Goal: Navigation & Orientation: Find specific page/section

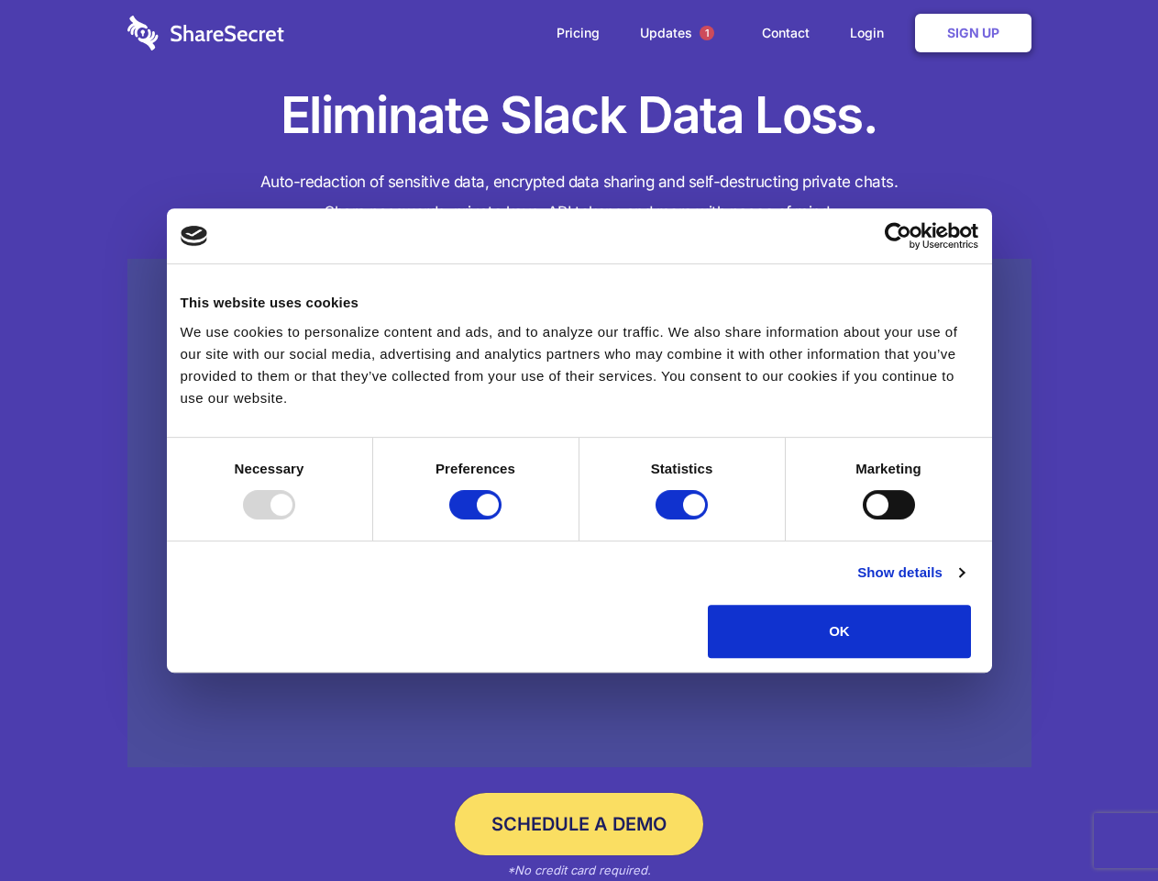
click at [295, 519] on div at bounding box center [269, 504] width 52 height 29
click at [502, 519] on input "Preferences" at bounding box center [475, 504] width 52 height 29
checkbox input "false"
click at [684, 519] on input "Statistics" at bounding box center [682, 504] width 52 height 29
checkbox input "false"
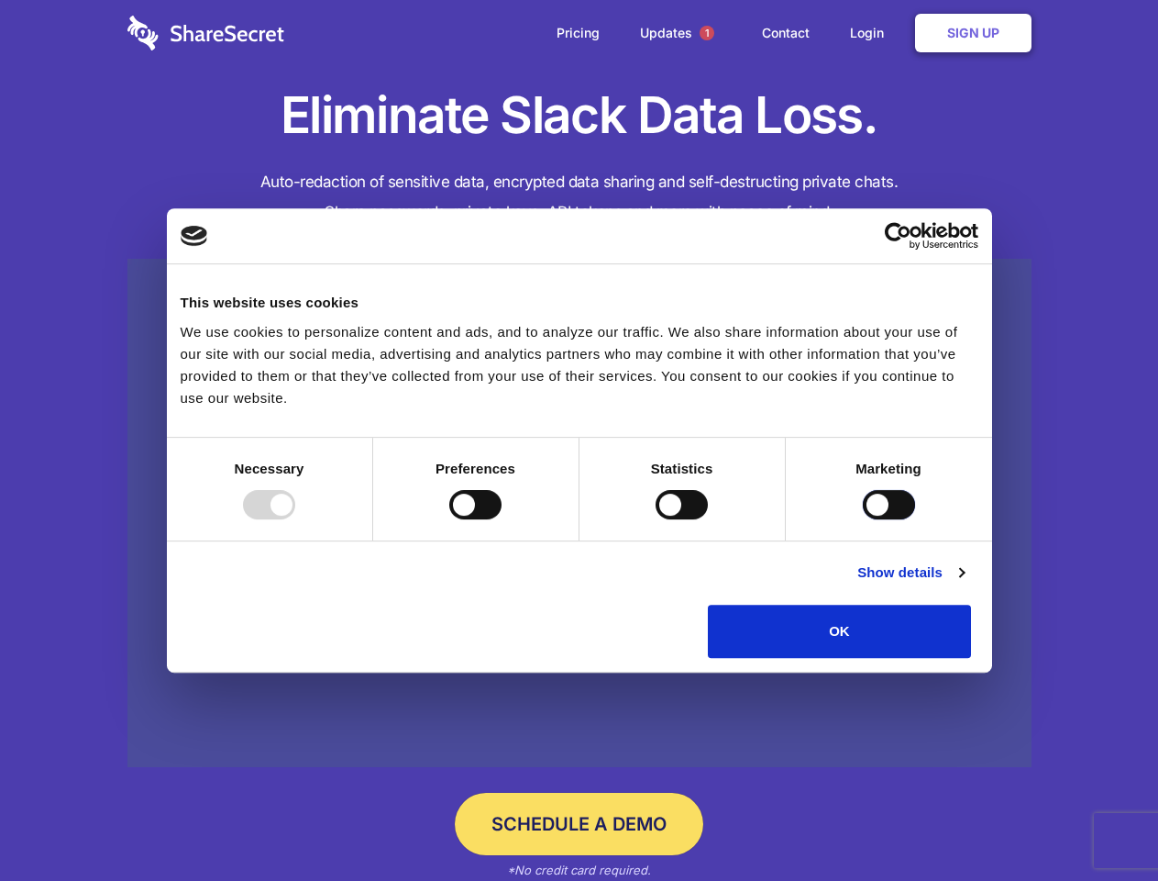
click at [863, 519] on input "Marketing" at bounding box center [889, 504] width 52 height 29
checkbox input "true"
click at [964, 583] on link "Show details" at bounding box center [911, 572] width 106 height 22
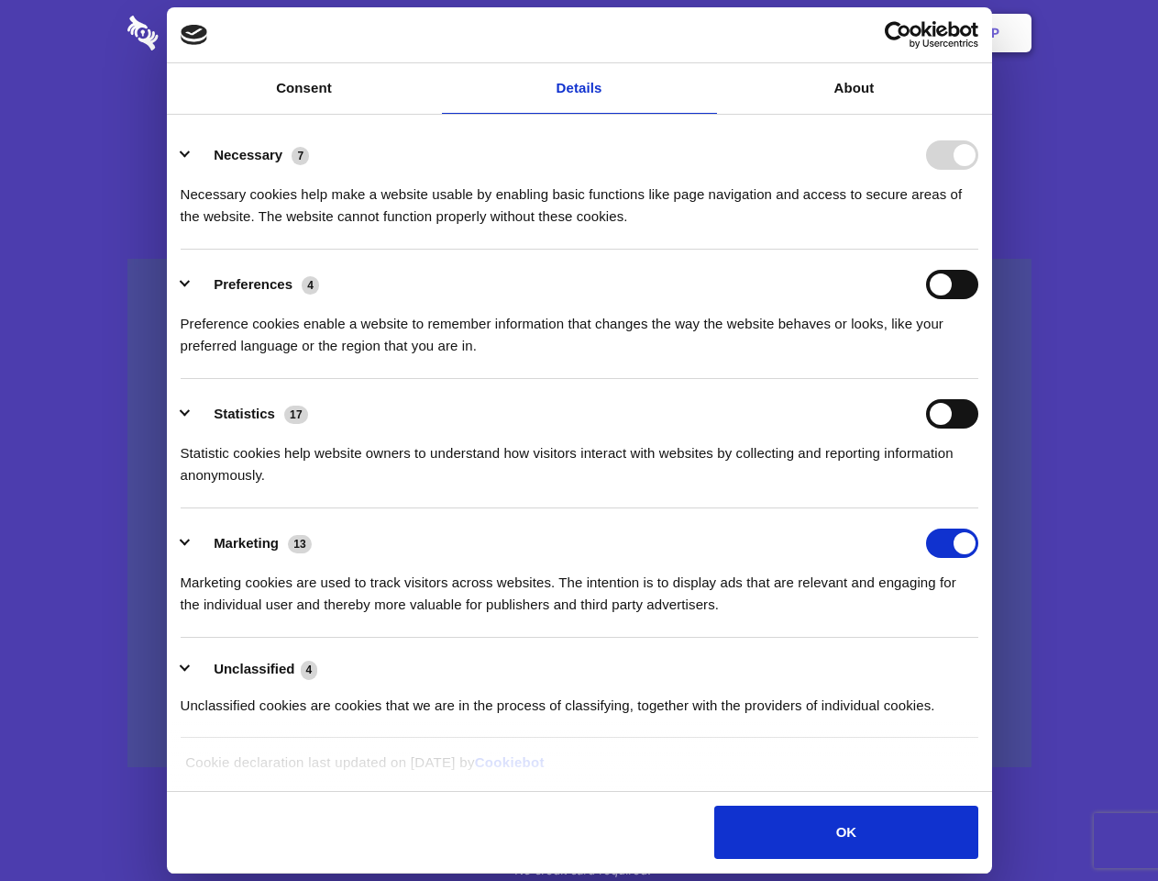
click at [979, 249] on li "Necessary 7 Necessary cookies help make a website usable by enabling basic func…" at bounding box center [580, 184] width 798 height 129
click at [706, 33] on span "1" at bounding box center [707, 33] width 15 height 15
